Goal: Task Accomplishment & Management: Use online tool/utility

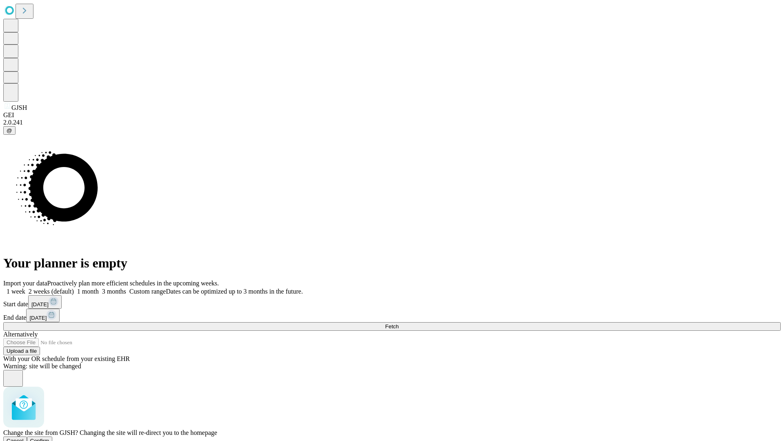
click at [49, 437] on span "Confirm" at bounding box center [39, 440] width 19 height 6
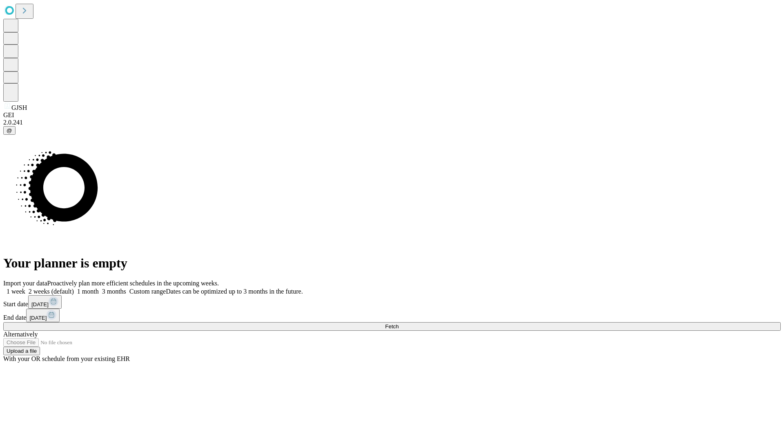
click at [99, 288] on label "1 month" at bounding box center [86, 291] width 25 height 7
click at [398, 323] on span "Fetch" at bounding box center [391, 326] width 13 height 6
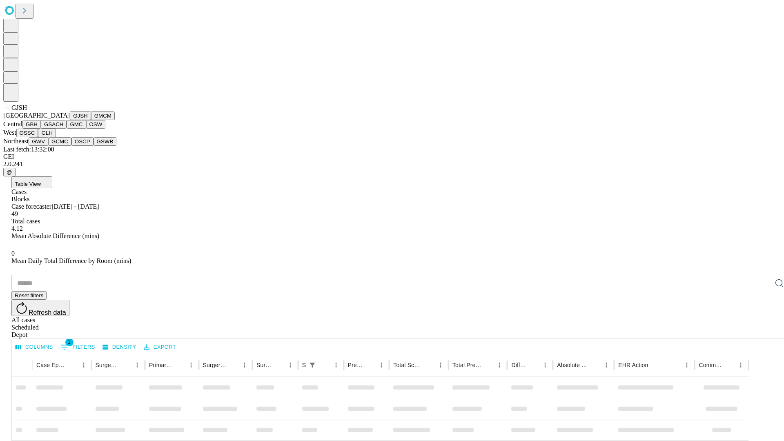
click at [91, 120] on button "GMCM" at bounding box center [103, 115] width 24 height 9
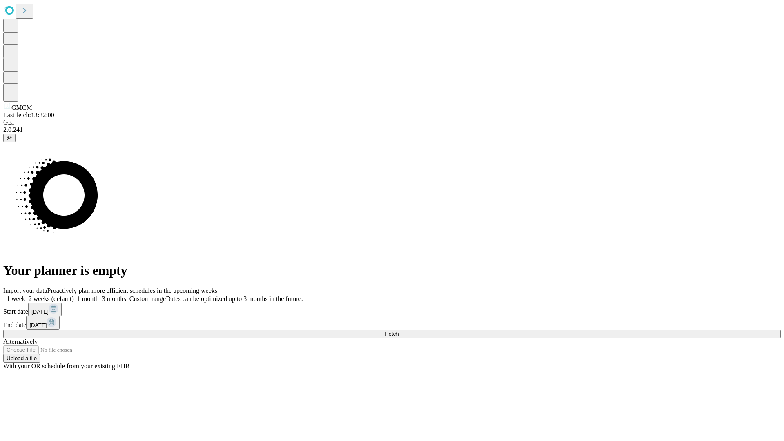
click at [99, 295] on label "1 month" at bounding box center [86, 298] width 25 height 7
click at [398, 331] on span "Fetch" at bounding box center [391, 334] width 13 height 6
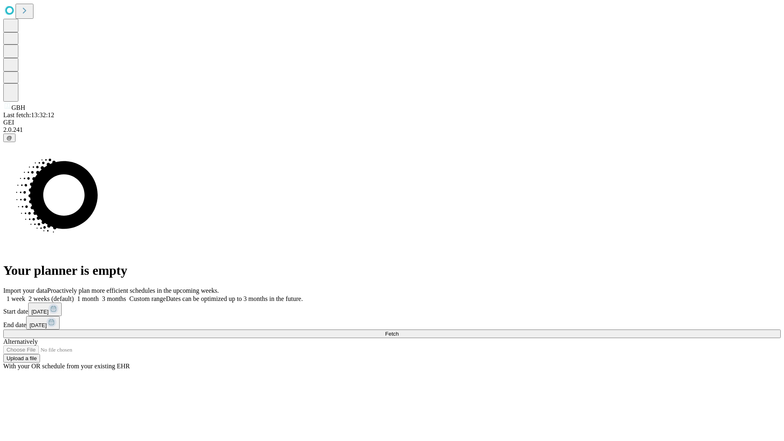
click at [99, 295] on label "1 month" at bounding box center [86, 298] width 25 height 7
click at [398, 331] on span "Fetch" at bounding box center [391, 334] width 13 height 6
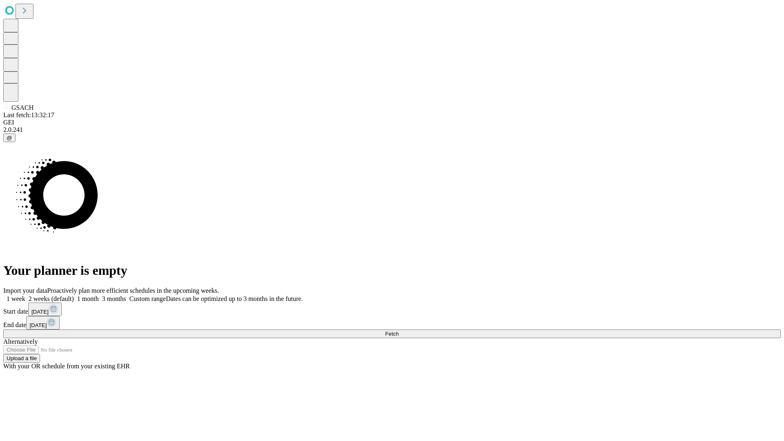
click at [99, 295] on label "1 month" at bounding box center [86, 298] width 25 height 7
click at [398, 331] on span "Fetch" at bounding box center [391, 334] width 13 height 6
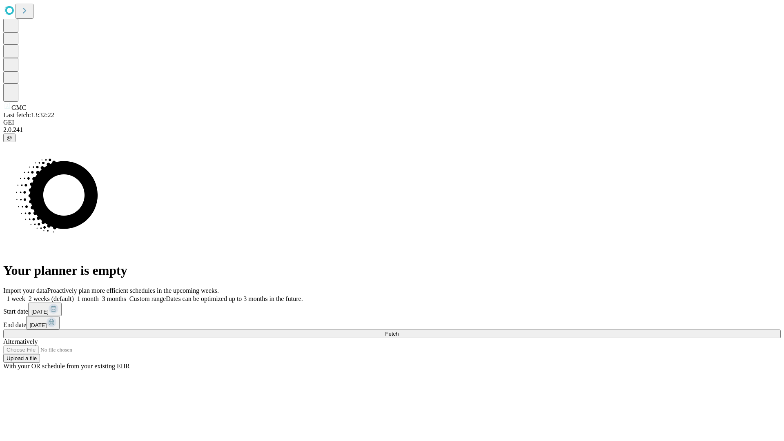
click at [99, 295] on label "1 month" at bounding box center [86, 298] width 25 height 7
click at [398, 331] on span "Fetch" at bounding box center [391, 334] width 13 height 6
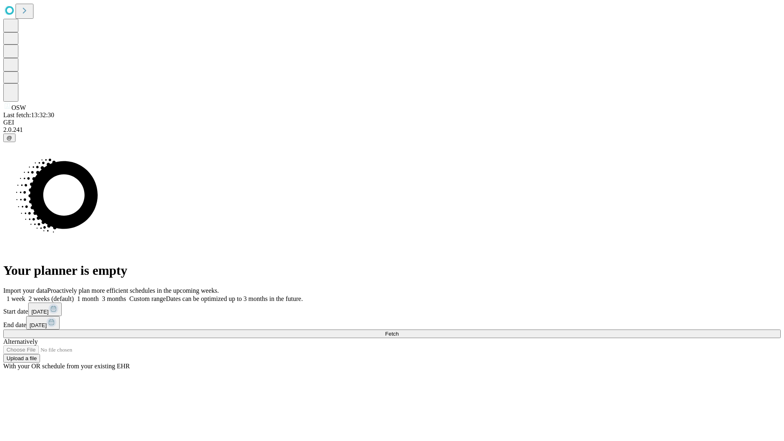
click at [398, 331] on span "Fetch" at bounding box center [391, 334] width 13 height 6
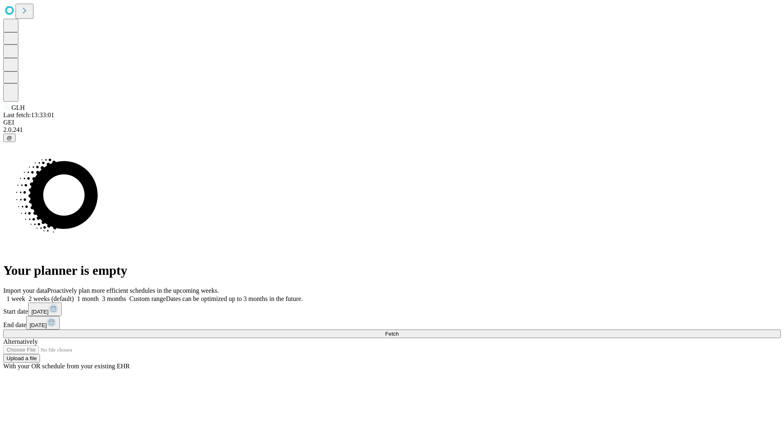
click at [99, 295] on label "1 month" at bounding box center [86, 298] width 25 height 7
click at [398, 331] on span "Fetch" at bounding box center [391, 334] width 13 height 6
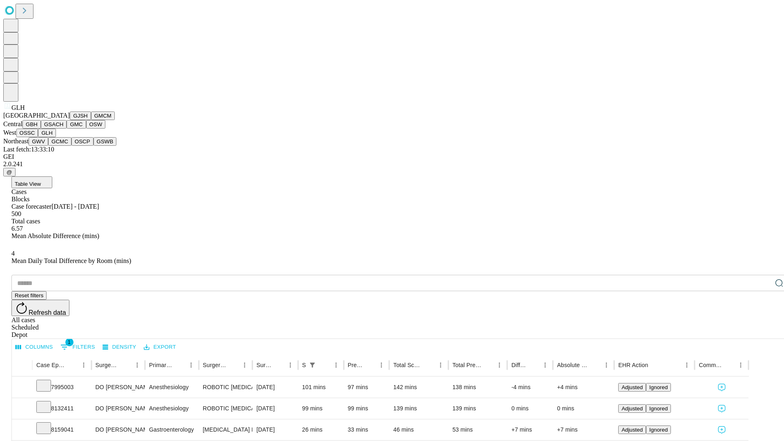
click at [48, 146] on button "GWV" at bounding box center [39, 141] width 20 height 9
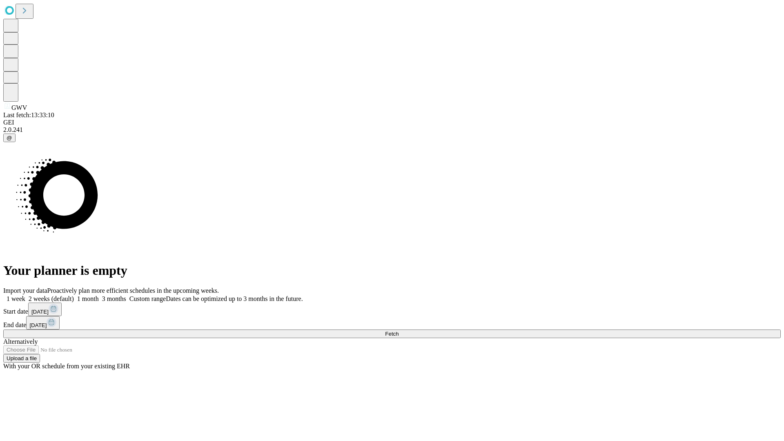
click at [398, 331] on span "Fetch" at bounding box center [391, 334] width 13 height 6
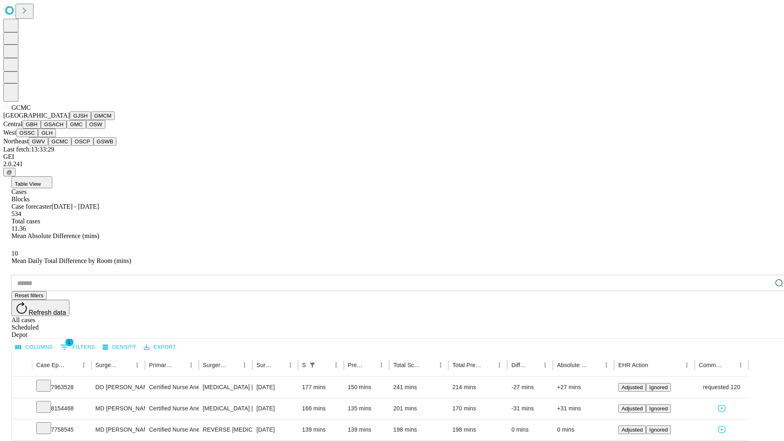
click at [71, 146] on button "OSCP" at bounding box center [82, 141] width 22 height 9
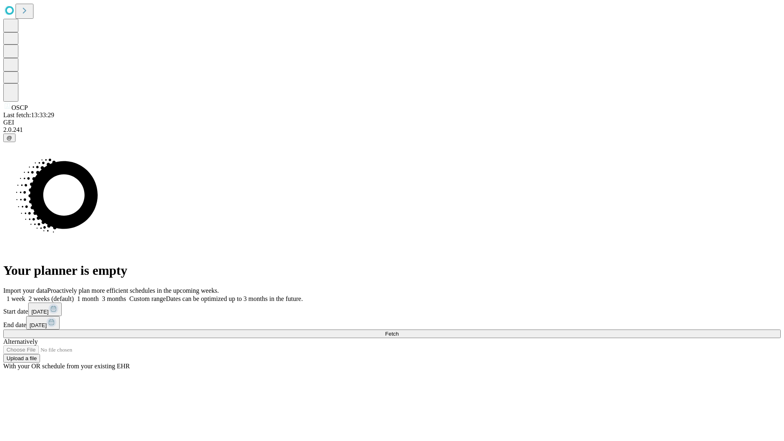
click at [99, 295] on label "1 month" at bounding box center [86, 298] width 25 height 7
click at [398, 331] on span "Fetch" at bounding box center [391, 334] width 13 height 6
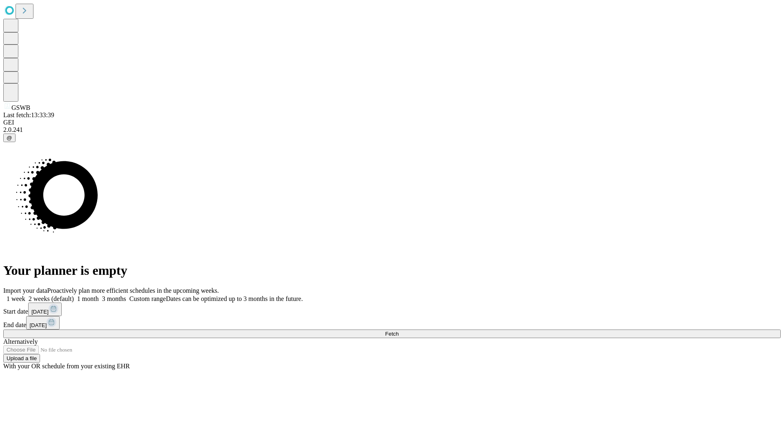
click at [99, 295] on label "1 month" at bounding box center [86, 298] width 25 height 7
click at [398, 331] on span "Fetch" at bounding box center [391, 334] width 13 height 6
